Goal: Transaction & Acquisition: Book appointment/travel/reservation

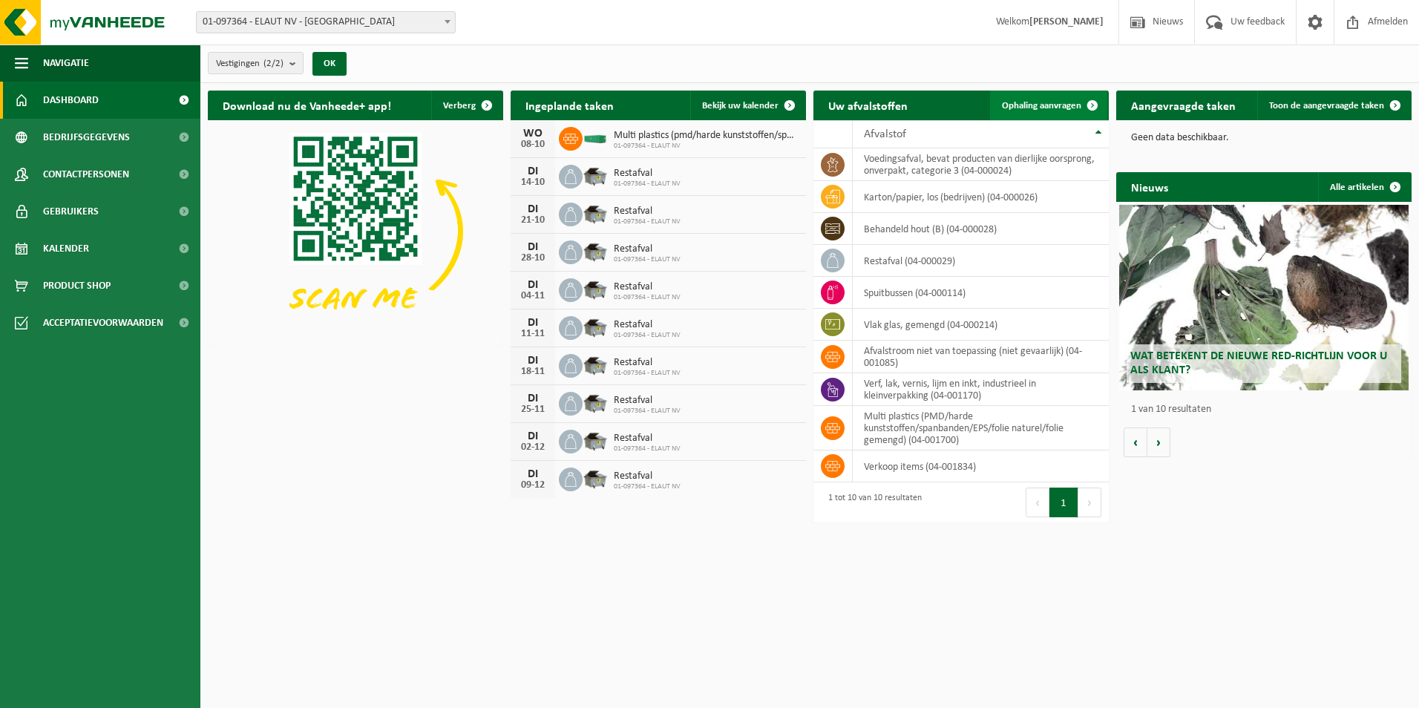
click at [1053, 102] on span "Ophaling aanvragen" at bounding box center [1041, 106] width 79 height 10
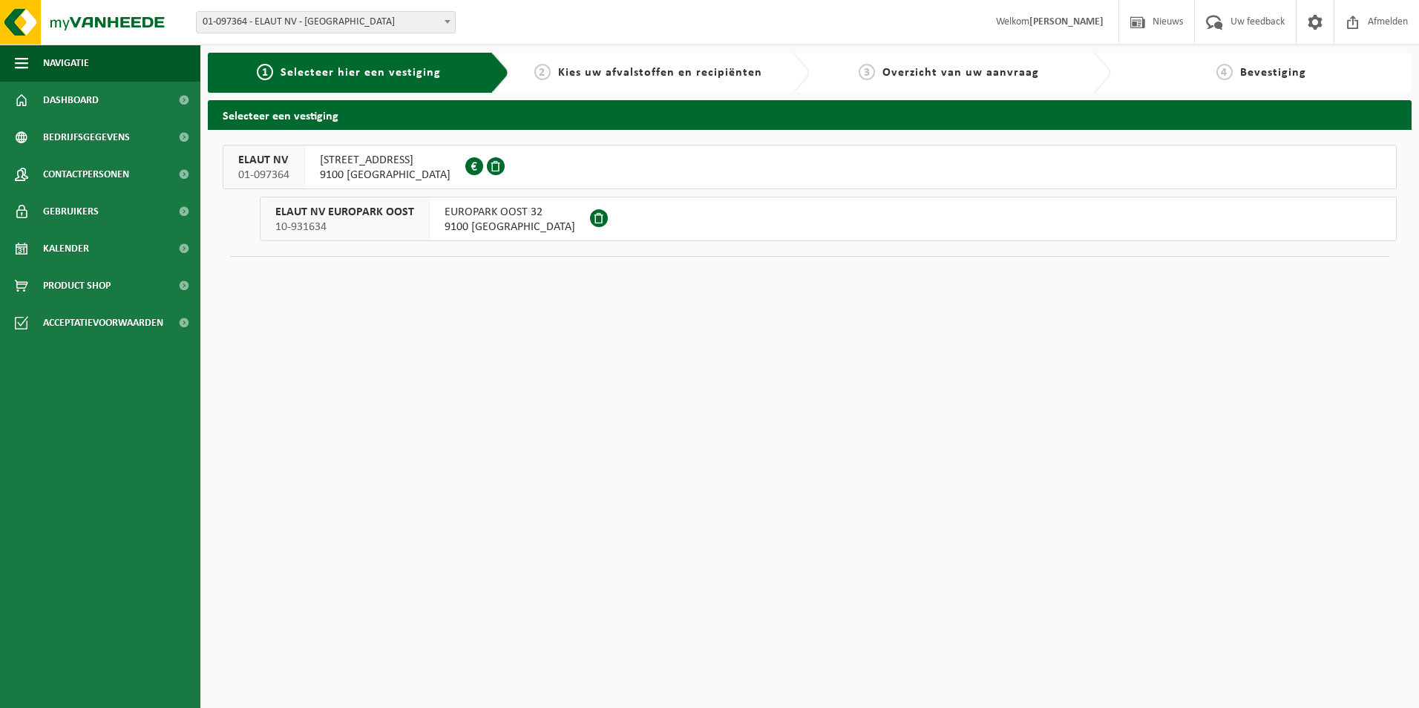
click at [316, 169] on div "PASSTRAAT 223 9100 SINT-NIKLAAS 0416.901.743" at bounding box center [385, 166] width 160 height 43
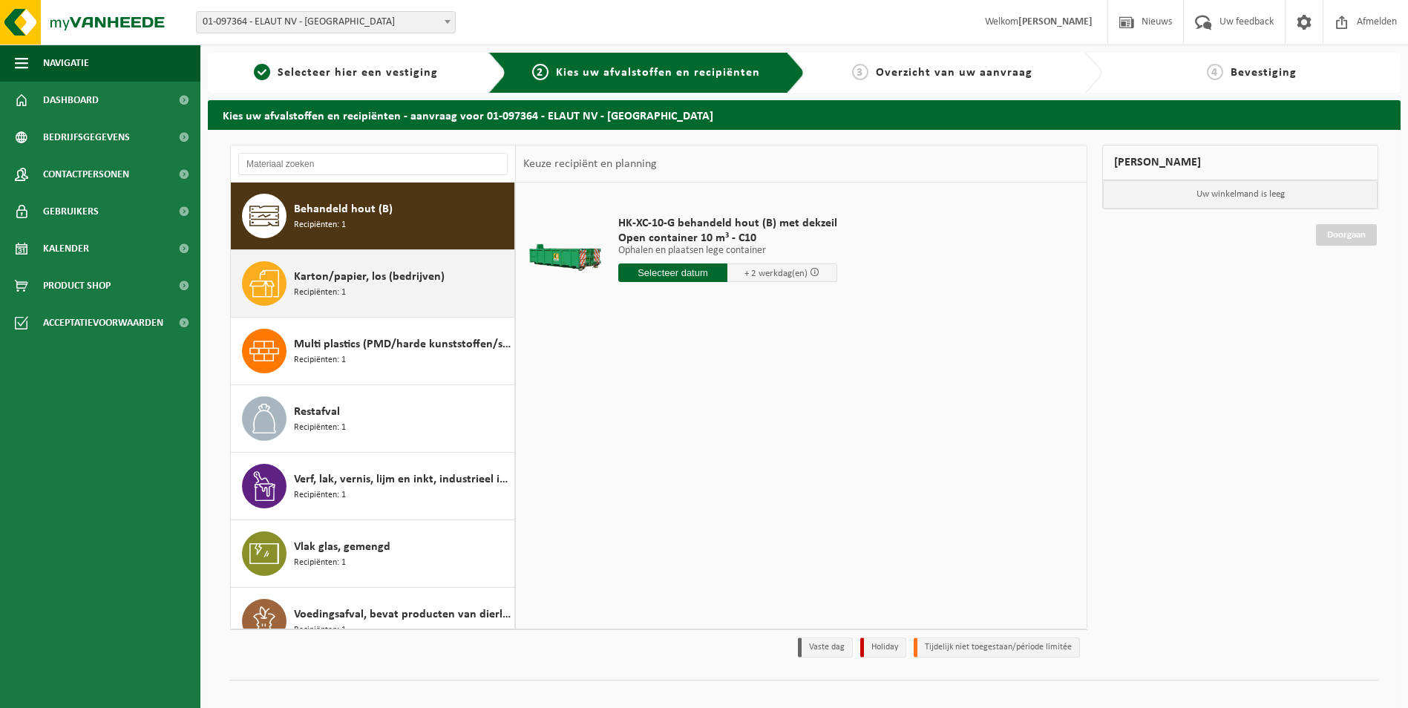
click at [338, 271] on span "Karton/papier, los (bedrijven)" at bounding box center [369, 277] width 151 height 18
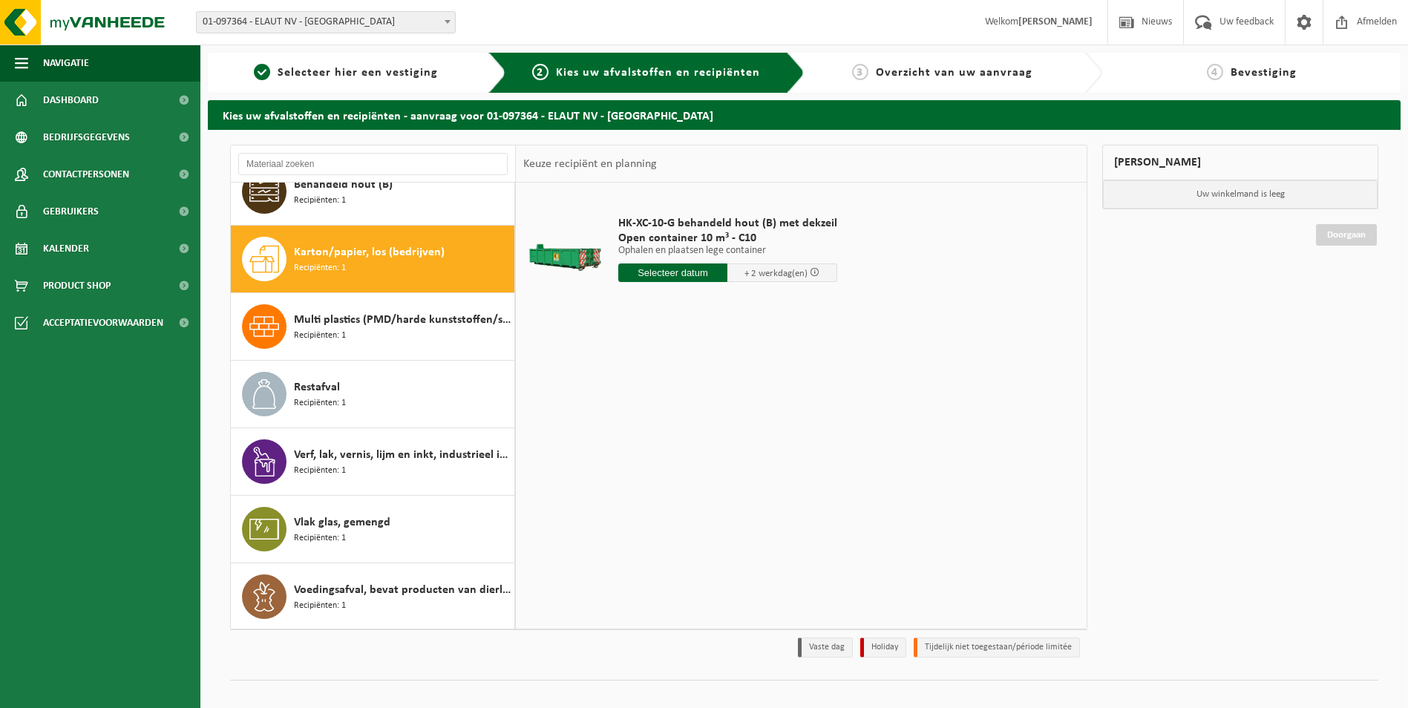
scroll to position [26, 0]
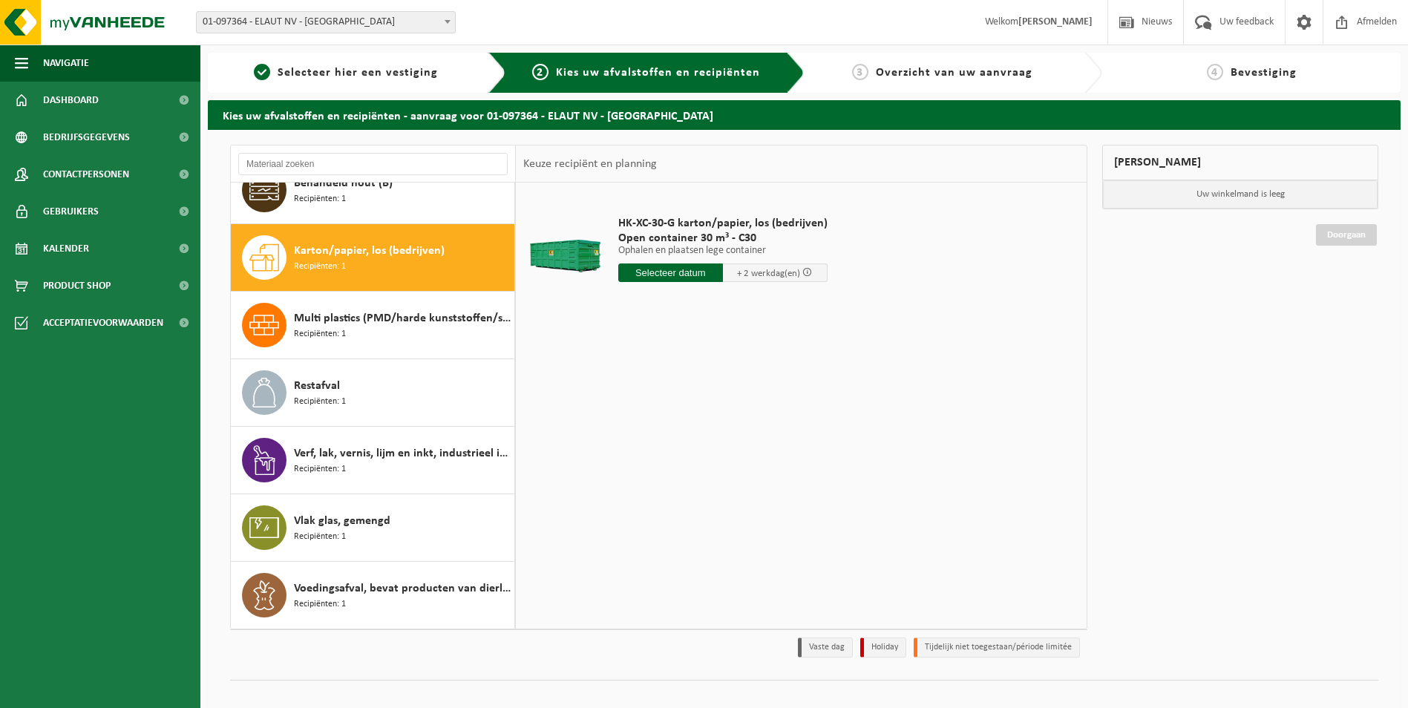
click at [663, 272] on input "text" at bounding box center [670, 273] width 105 height 19
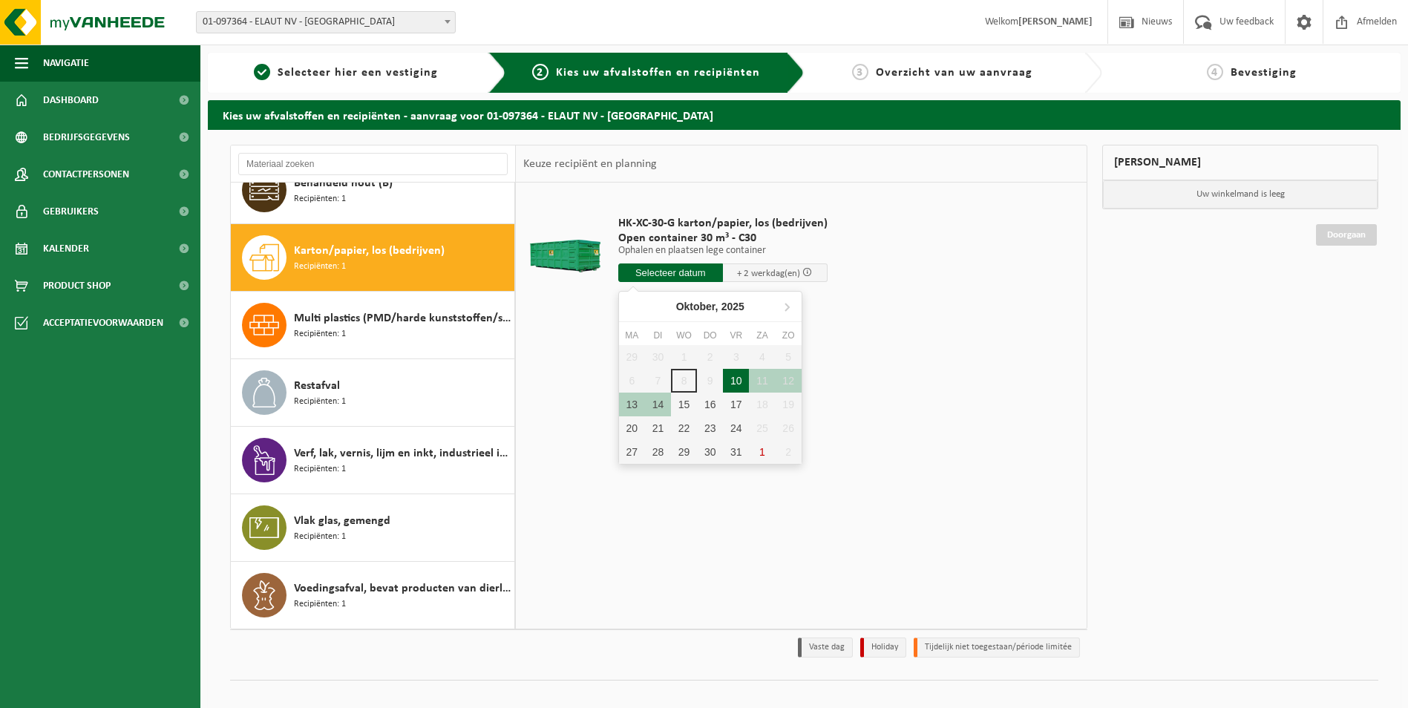
click at [733, 380] on div "10" at bounding box center [736, 381] width 26 height 24
type input "Van 2025-10-10"
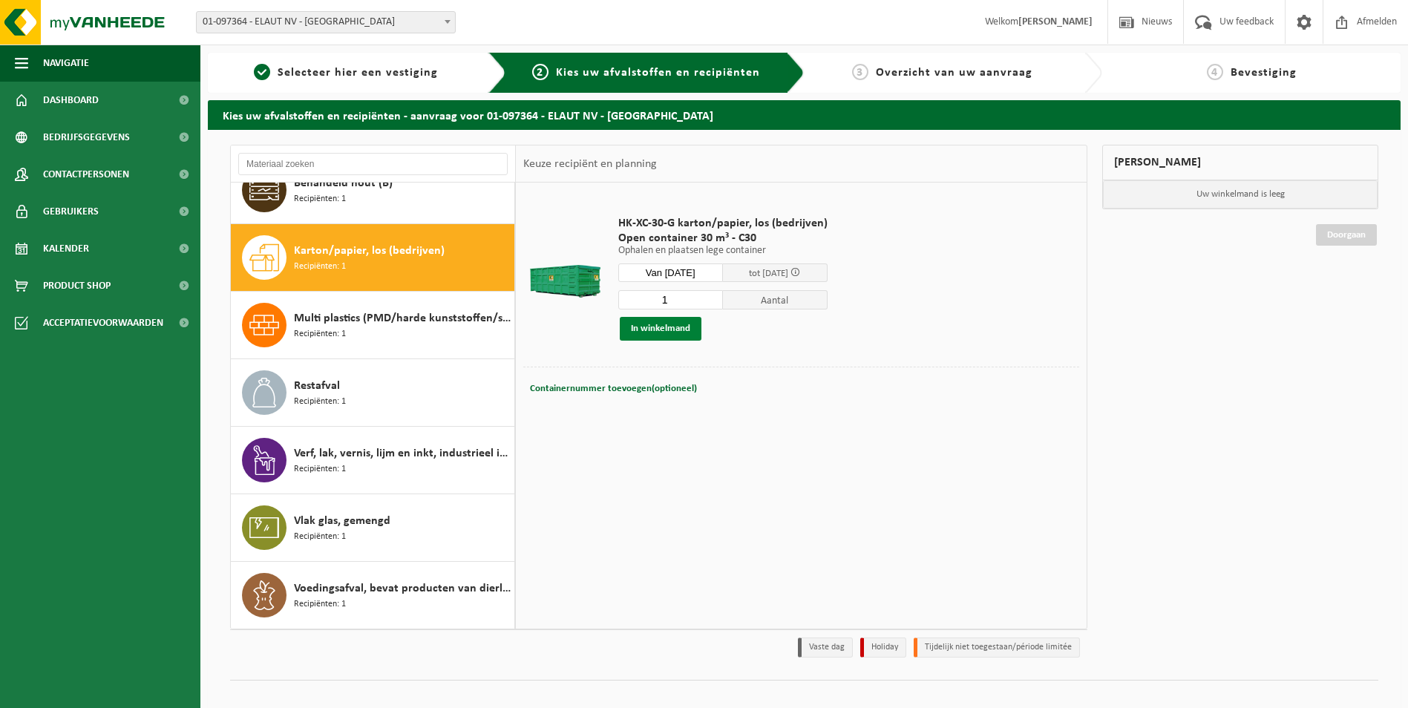
click at [663, 324] on button "In winkelmand" at bounding box center [661, 329] width 82 height 24
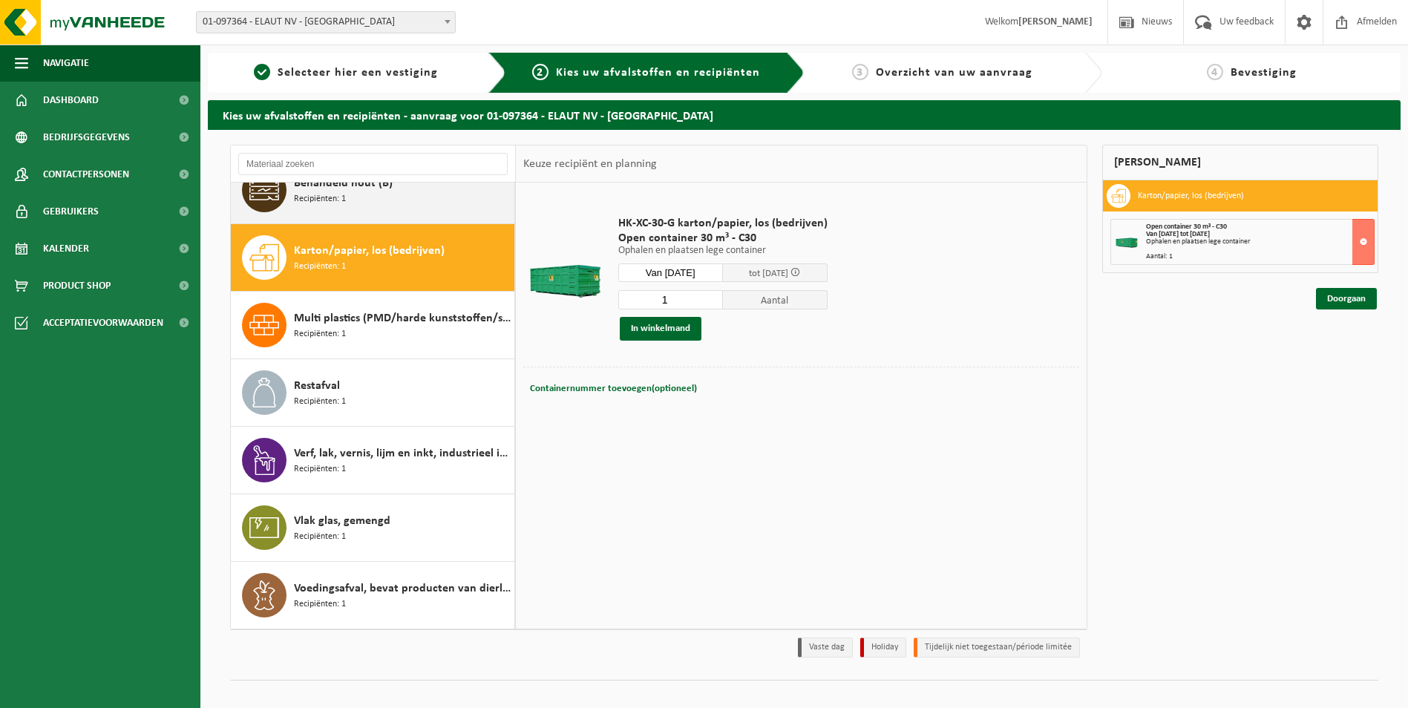
click at [382, 192] on div "Behandeld hout (B) Recipiënten: 1" at bounding box center [402, 190] width 217 height 45
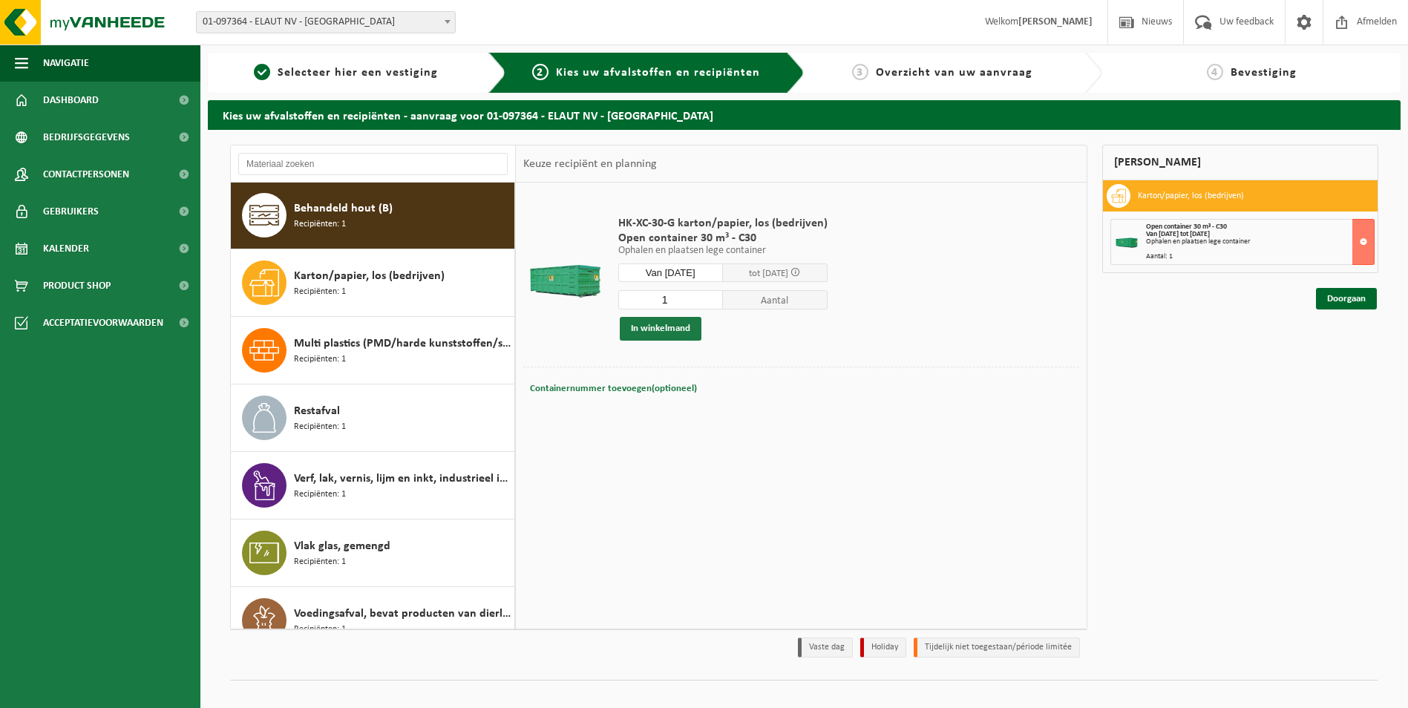
scroll to position [0, 0]
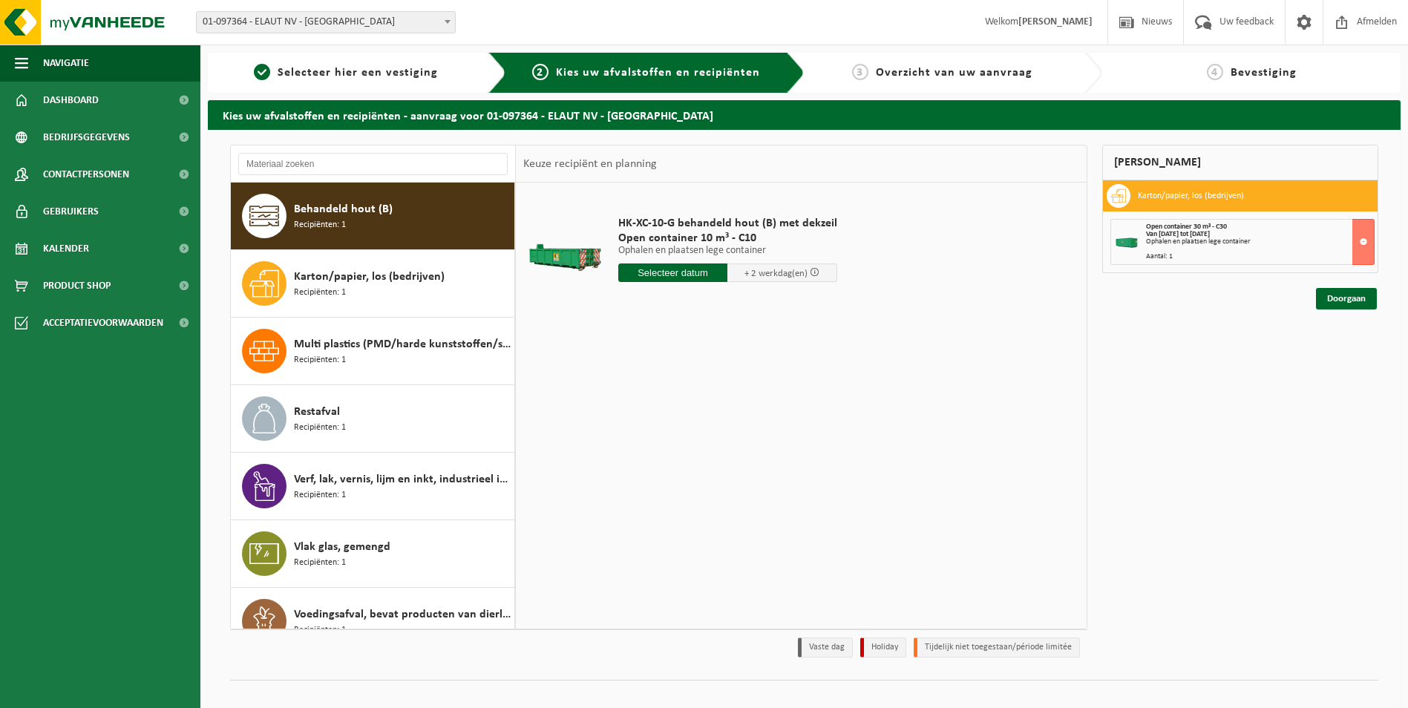
click at [660, 270] on input "text" at bounding box center [673, 273] width 110 height 19
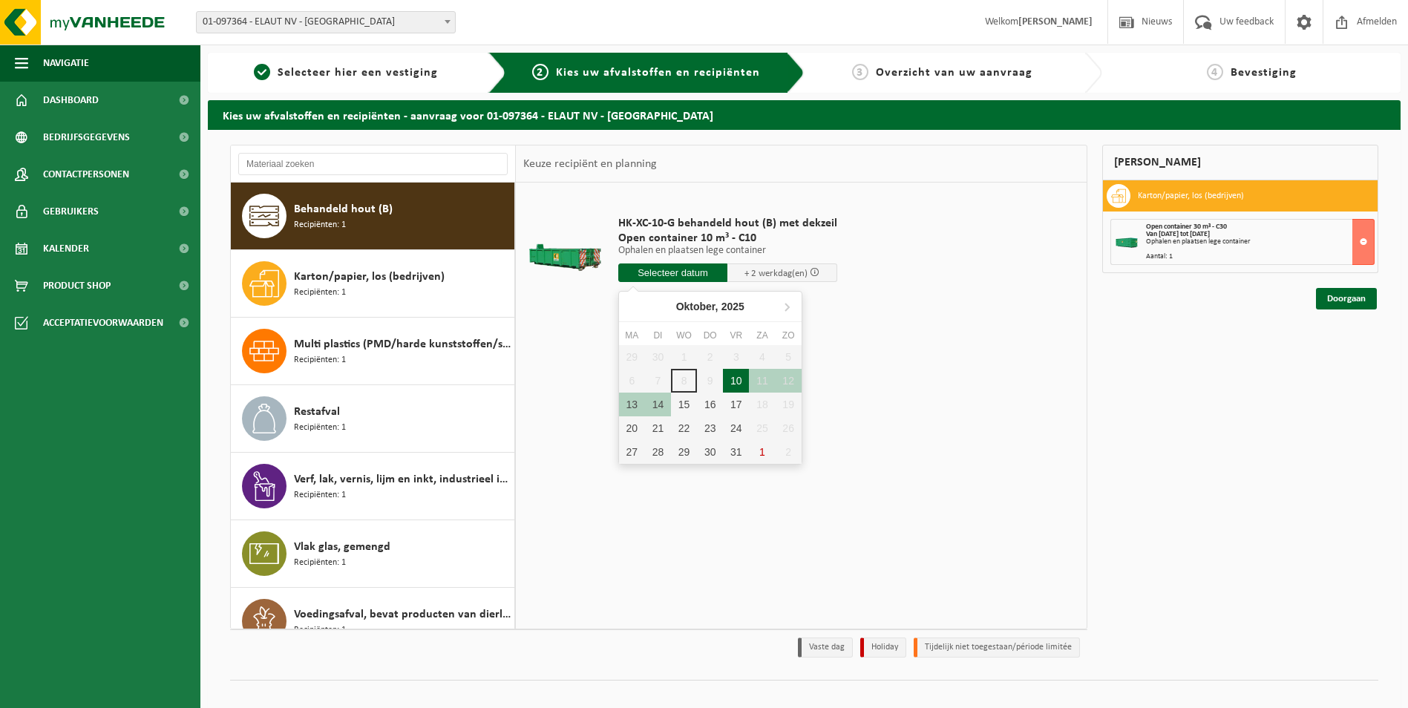
click at [740, 381] on div "10" at bounding box center [736, 381] width 26 height 24
type input "Van 2025-10-10"
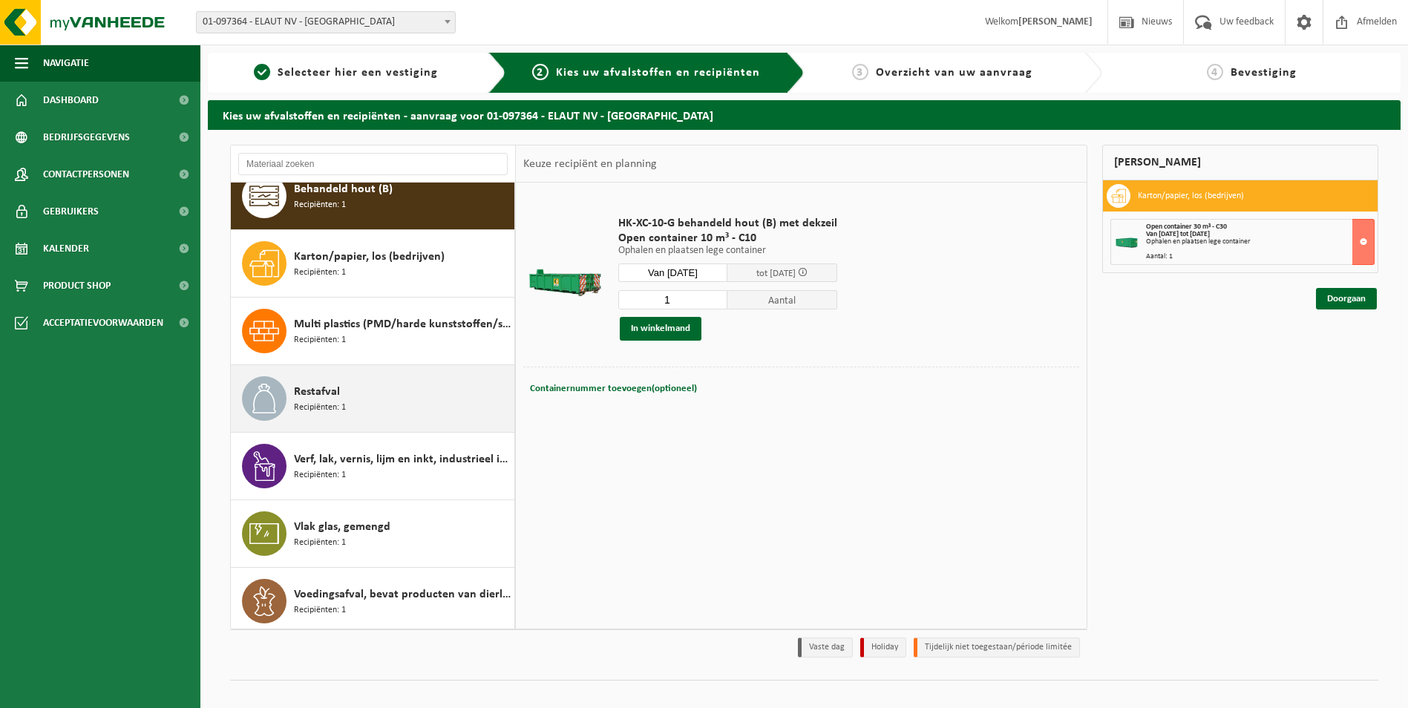
scroll to position [26, 0]
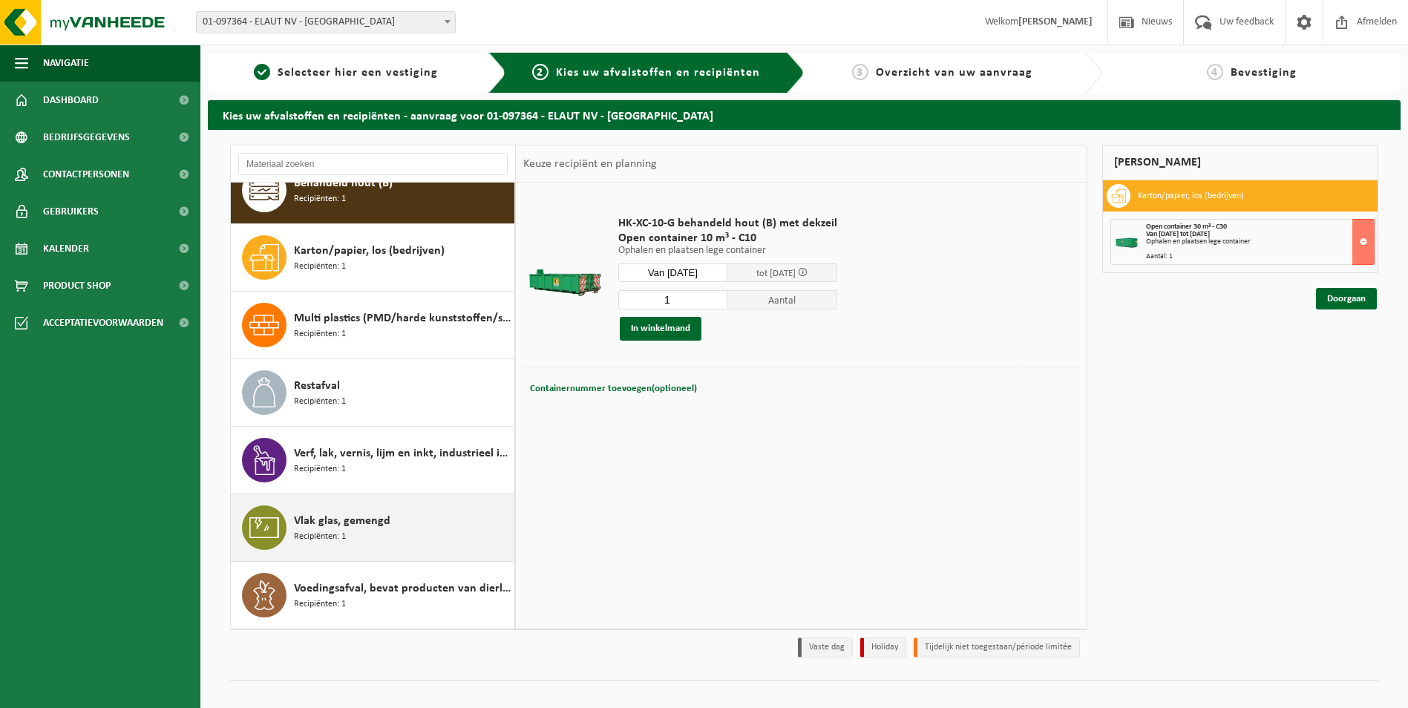
click at [386, 523] on span "Vlak glas, gemengd" at bounding box center [342, 521] width 97 height 18
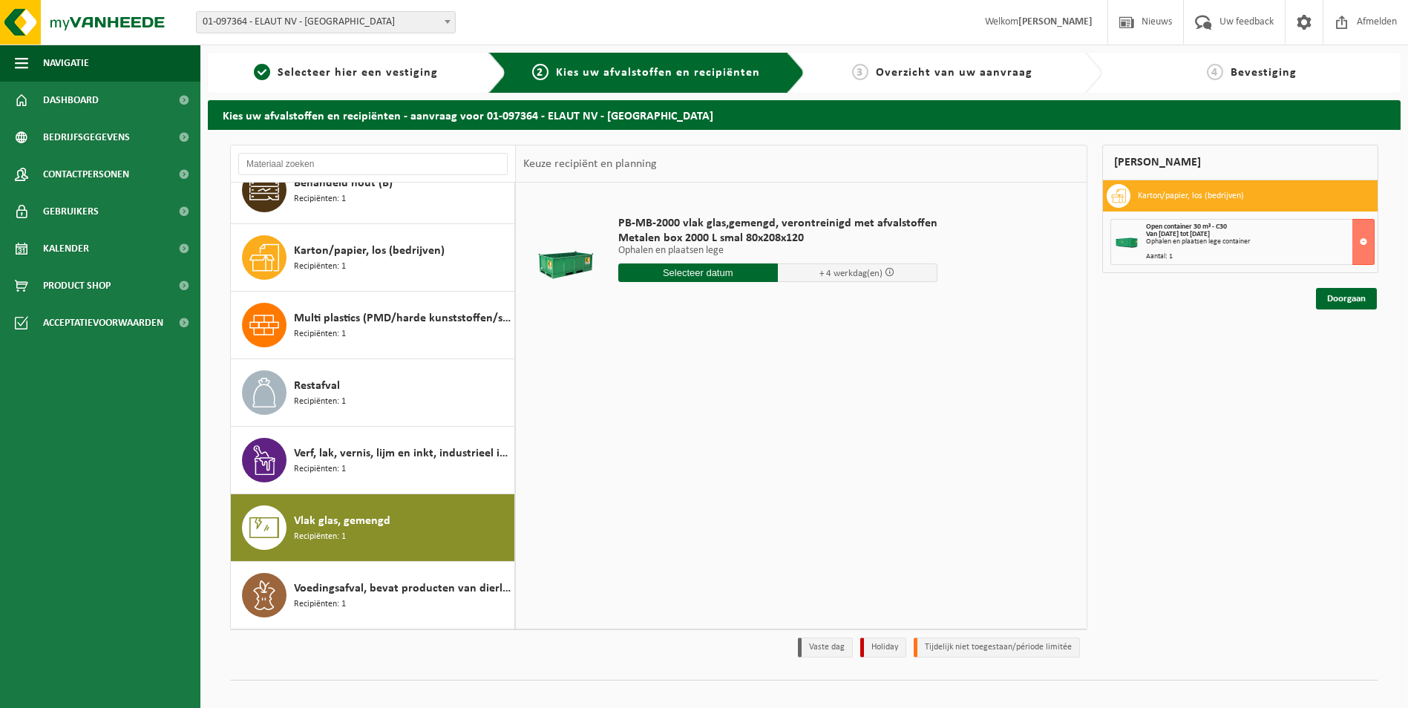
click at [702, 269] on input "text" at bounding box center [698, 273] width 160 height 19
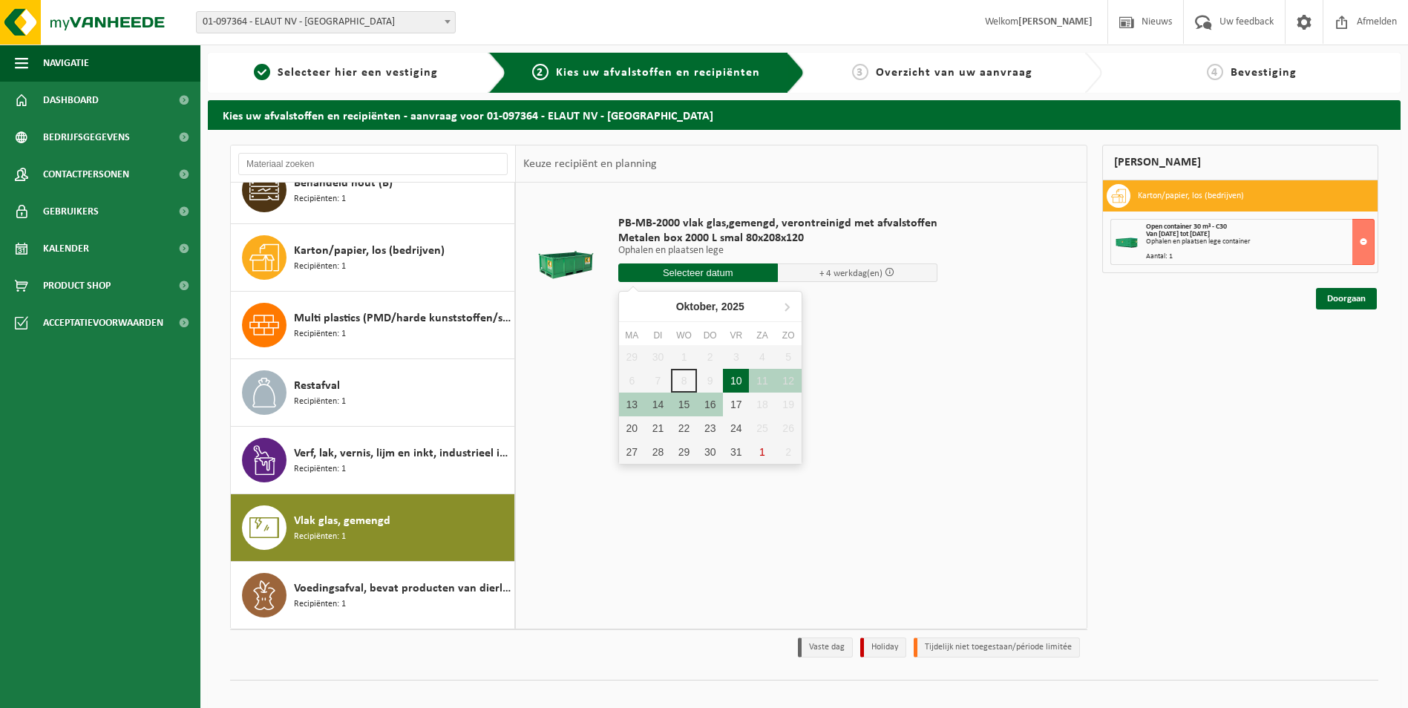
click at [733, 379] on div "10" at bounding box center [736, 381] width 26 height 24
type input "Van 2025-10-10"
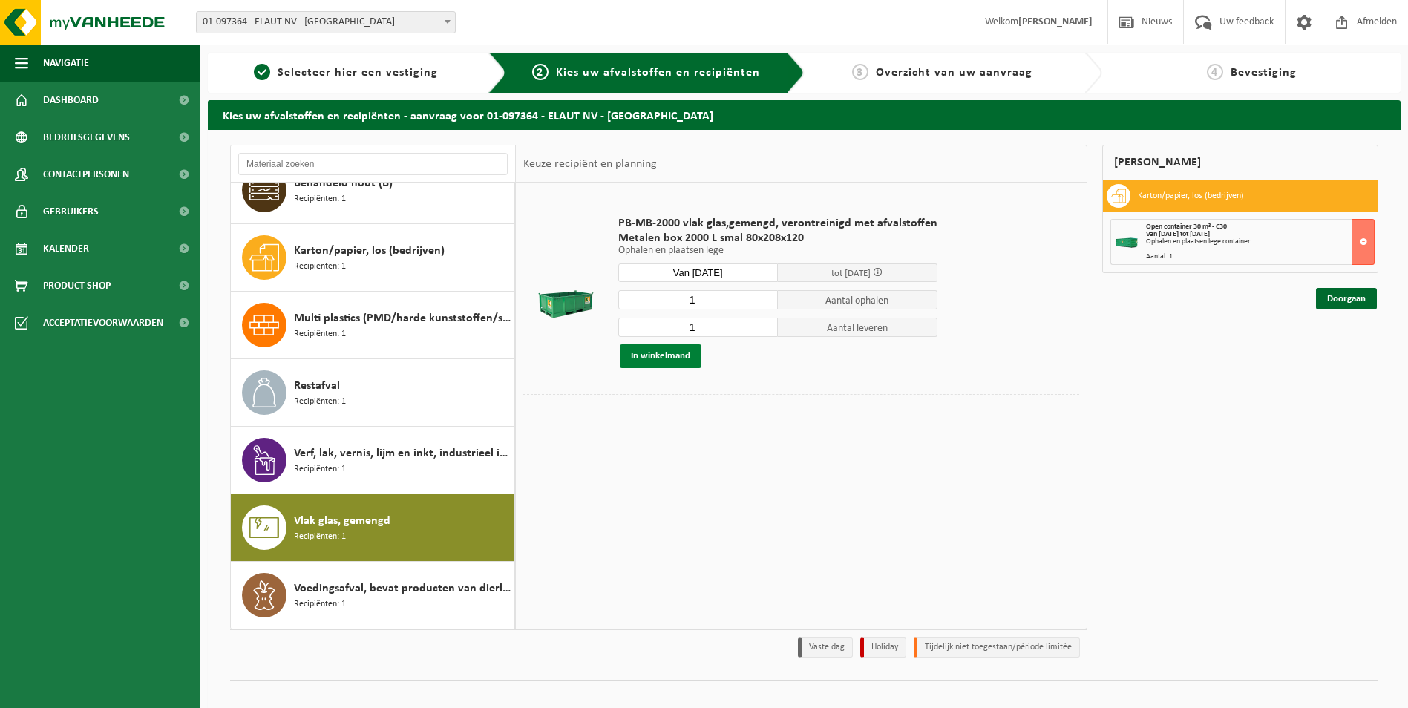
click at [667, 353] on button "In winkelmand" at bounding box center [661, 356] width 82 height 24
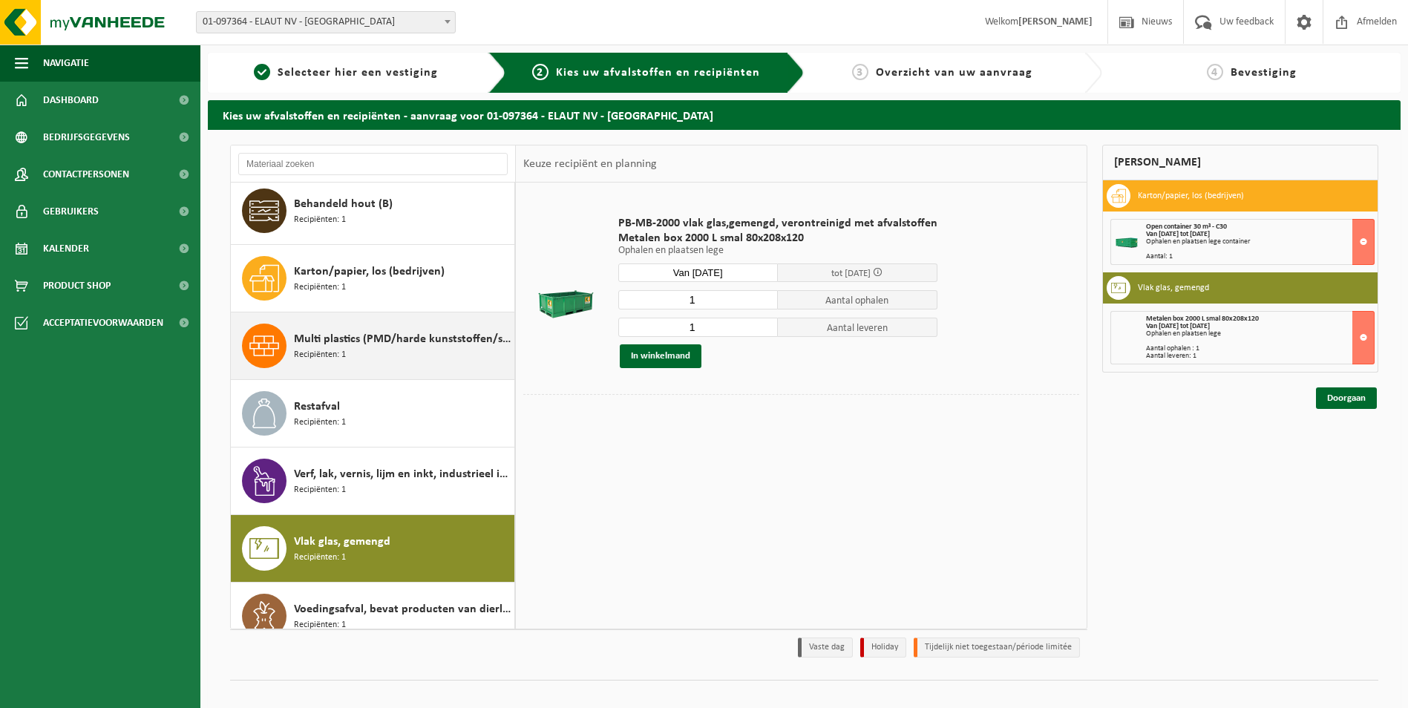
scroll to position [0, 0]
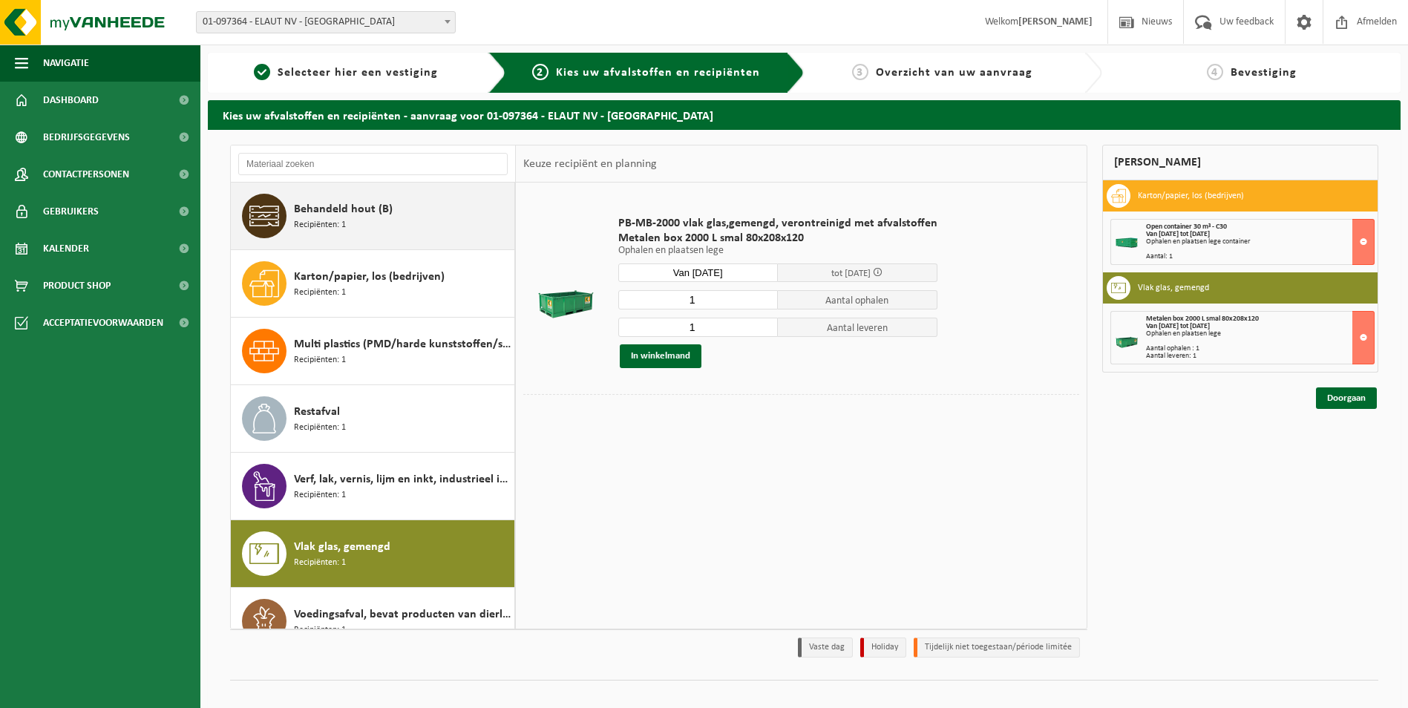
click at [353, 206] on span "Behandeld hout (B)" at bounding box center [343, 209] width 99 height 18
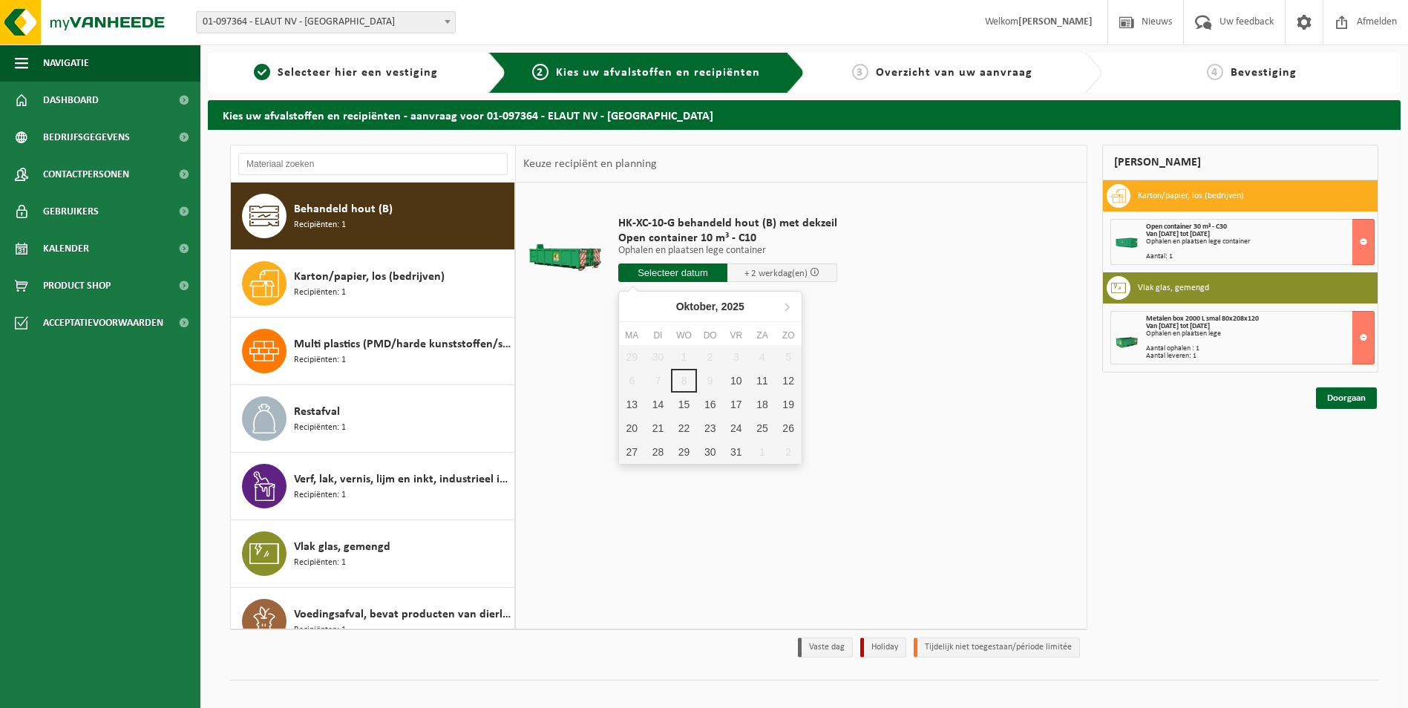
click at [668, 276] on input "text" at bounding box center [673, 273] width 110 height 19
click at [732, 379] on div "10" at bounding box center [736, 381] width 26 height 24
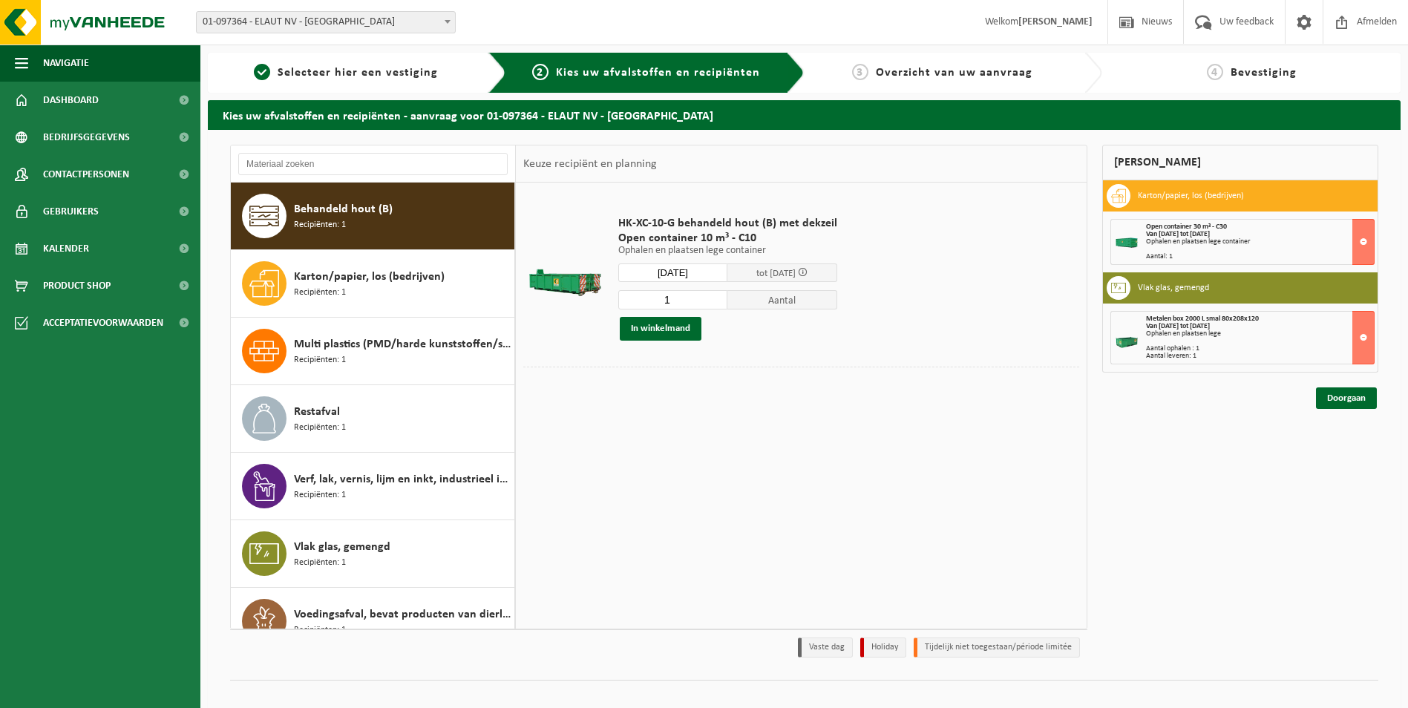
type input "Van 2025-10-10"
click at [649, 320] on button "In winkelmand" at bounding box center [661, 329] width 82 height 24
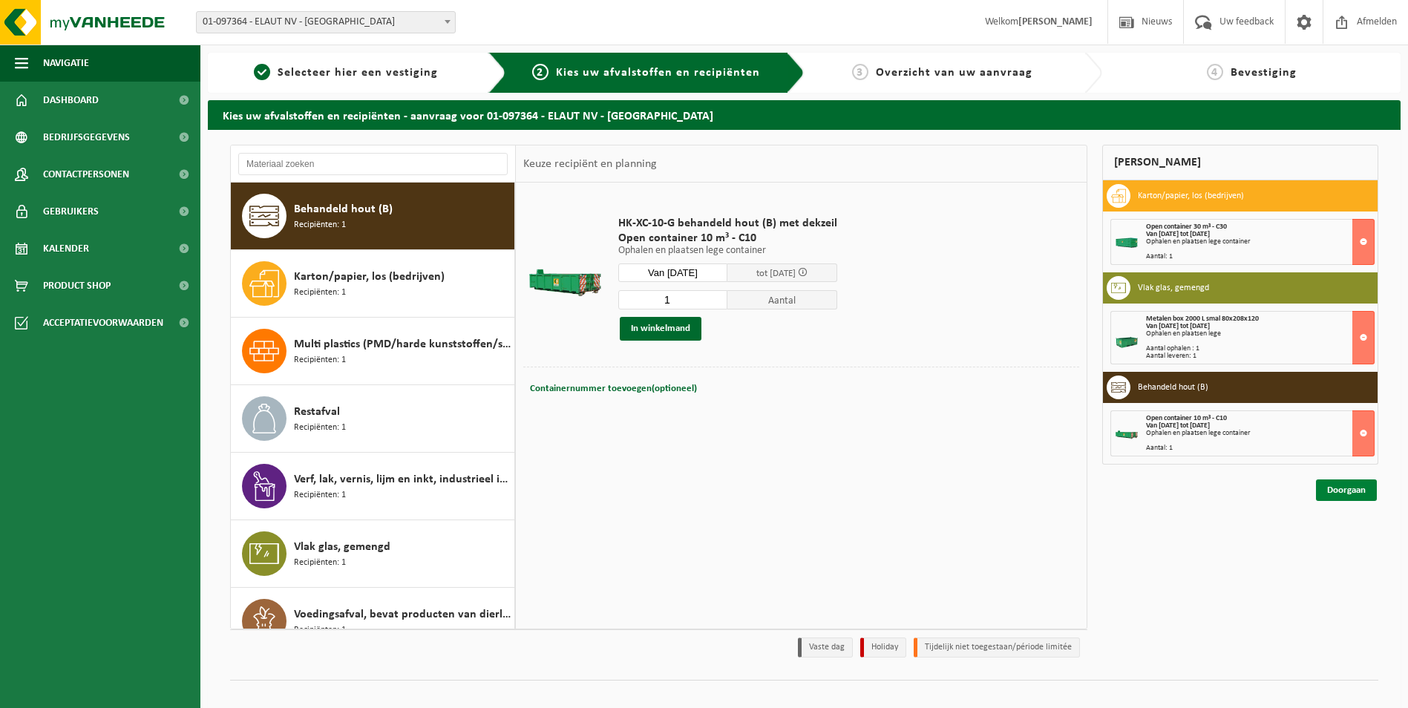
click at [1351, 489] on link "Doorgaan" at bounding box center [1346, 491] width 61 height 22
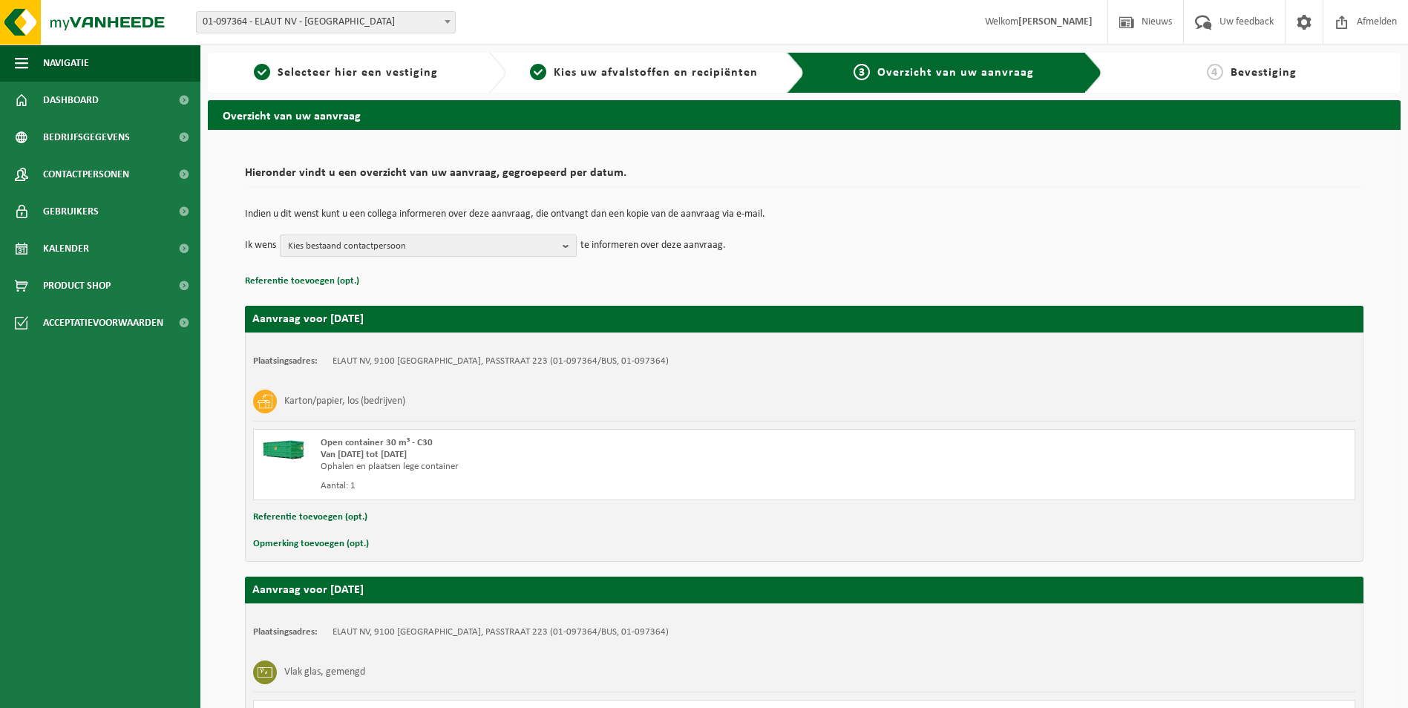
click at [566, 246] on b "button" at bounding box center [569, 245] width 13 height 21
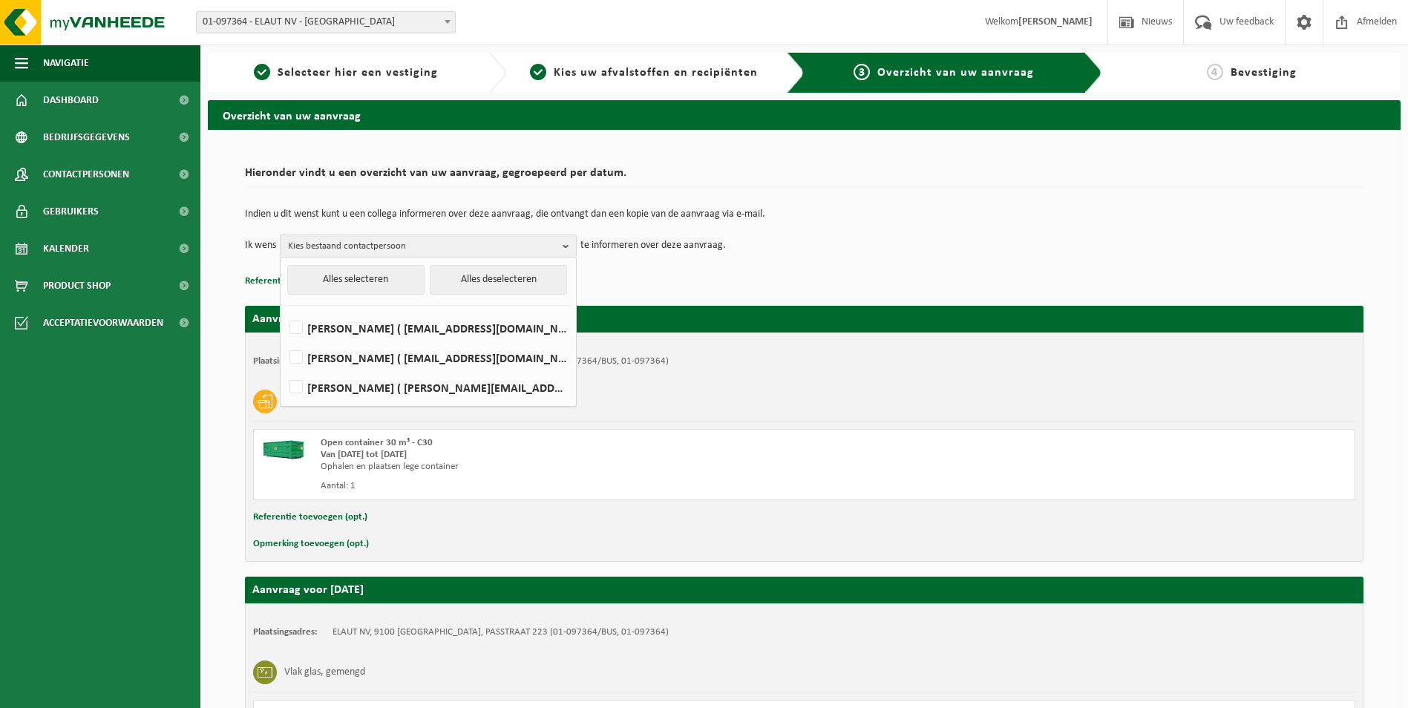
click at [286, 327] on li "Rony Schobyn ( rony.schobyn@elaut.be )" at bounding box center [428, 325] width 288 height 30
click at [291, 327] on label "Rony Schobyn ( rony.schobyn@elaut.be )" at bounding box center [428, 328] width 282 height 22
click at [284, 310] on input "Rony Schobyn ( rony.schobyn@elaut.be )" at bounding box center [284, 309] width 1 height 1
checkbox input "true"
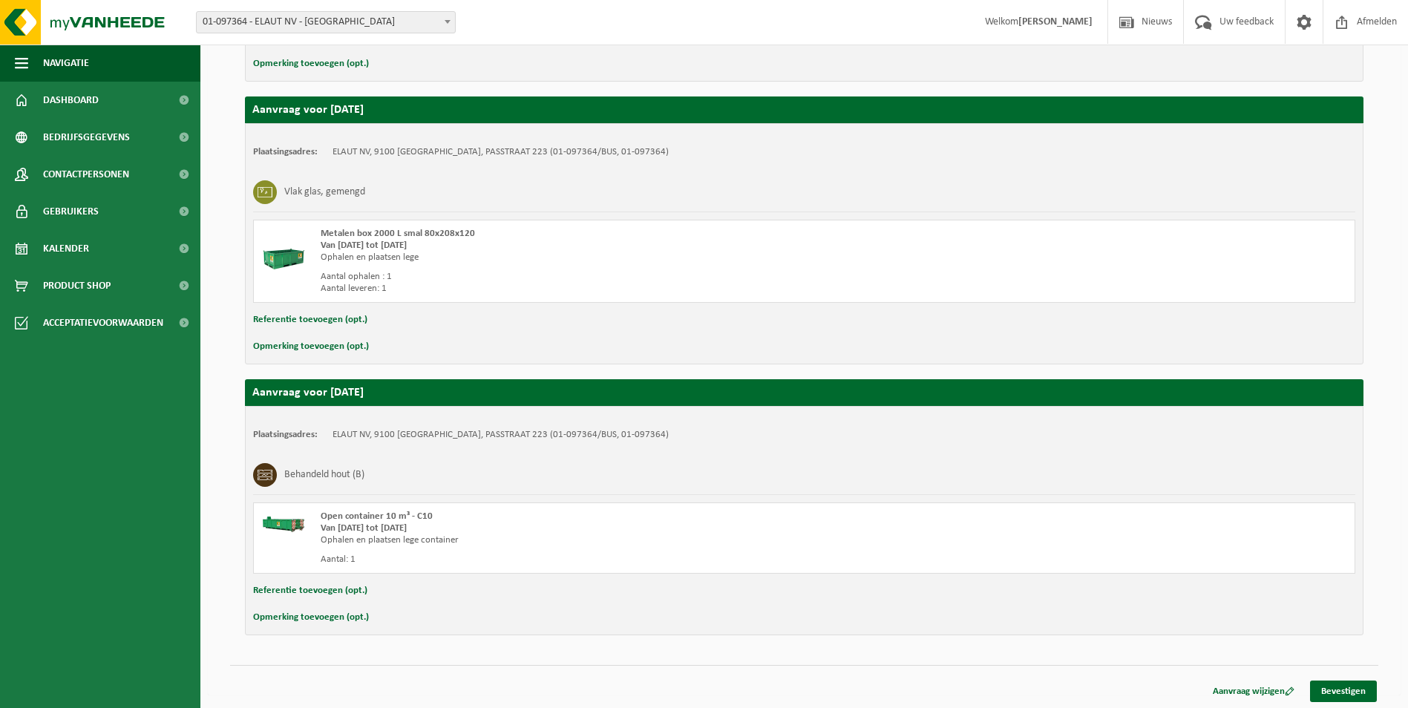
scroll to position [483, 0]
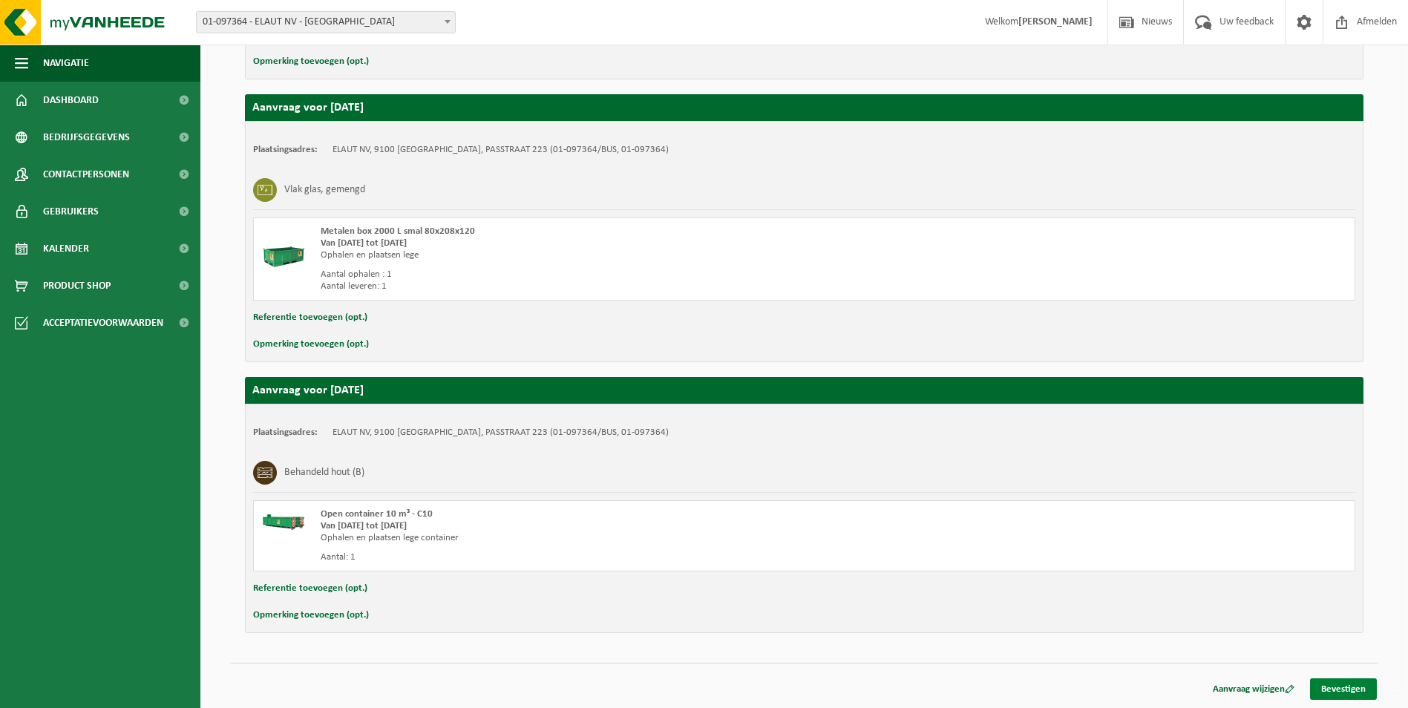
click at [1341, 684] on link "Bevestigen" at bounding box center [1343, 689] width 67 height 22
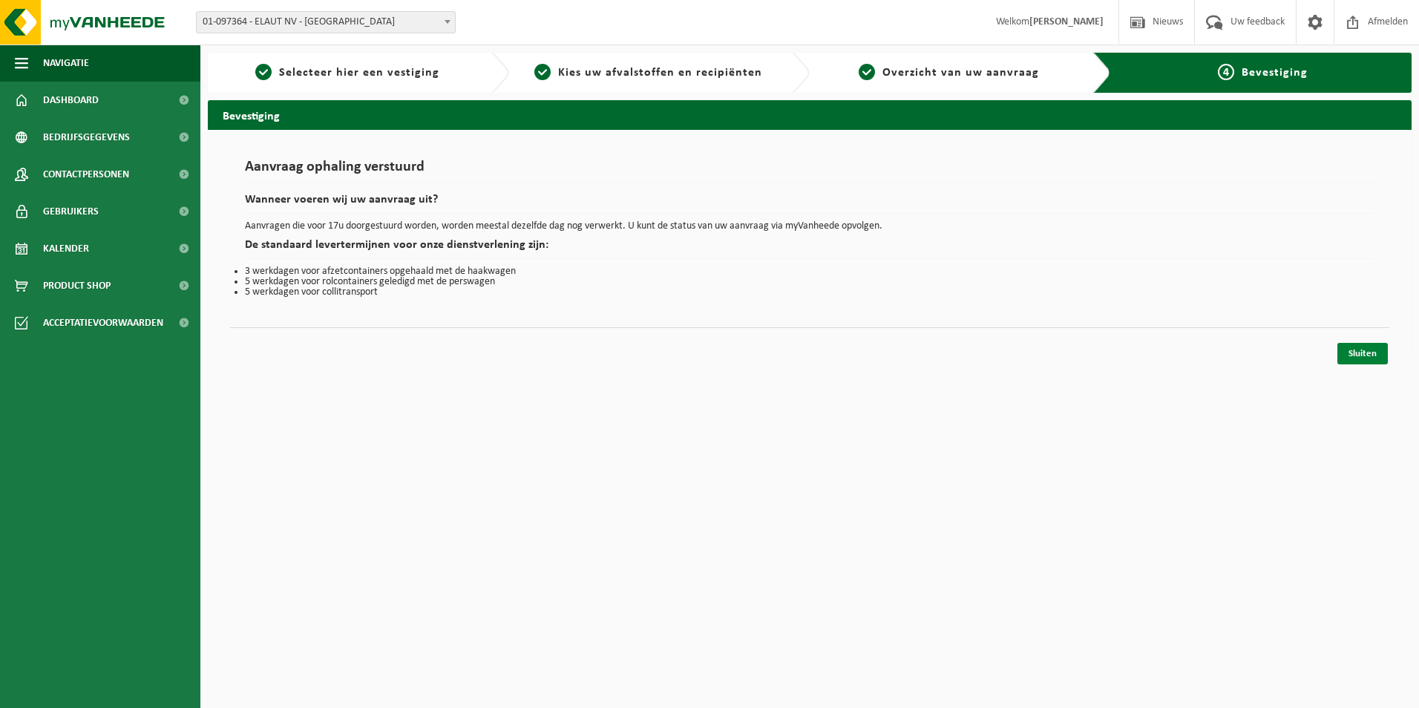
click at [1357, 355] on link "Sluiten" at bounding box center [1363, 354] width 50 height 22
